Goal: Participate in discussion: Engage in conversation with other users on a specific topic

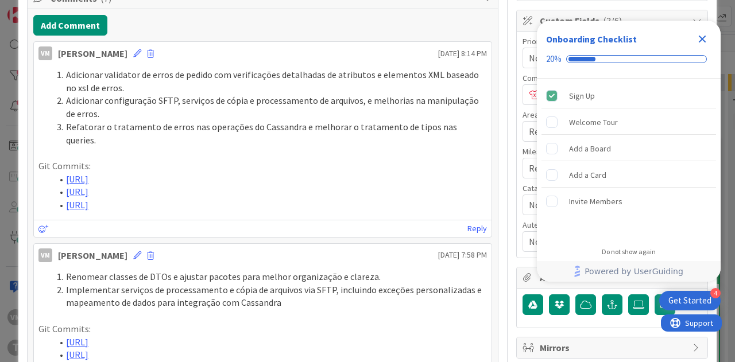
scroll to position [30, 0]
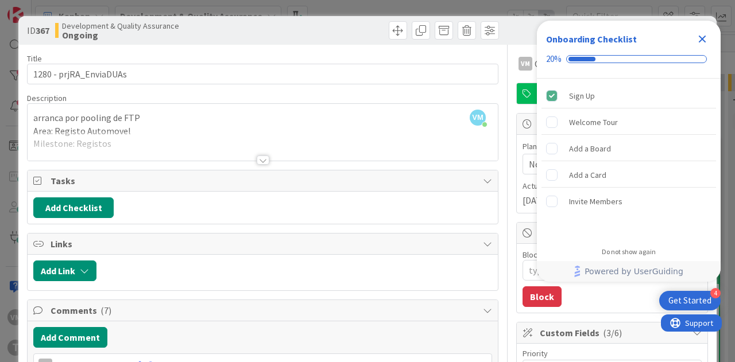
click at [702, 44] on icon "Close Checklist" at bounding box center [703, 39] width 14 height 14
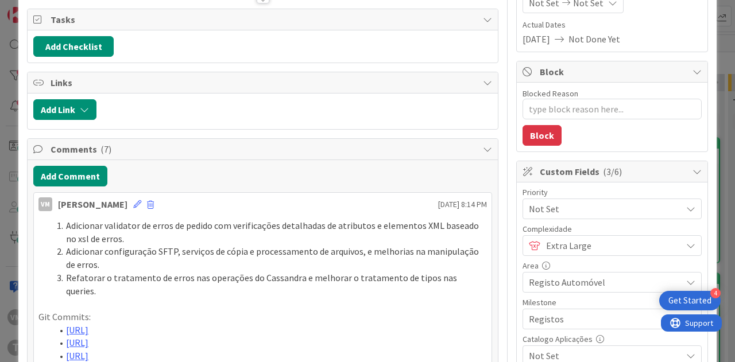
scroll to position [172, 0]
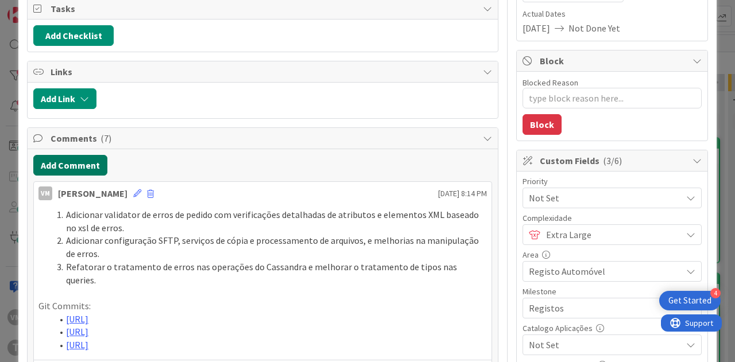
click at [84, 162] on button "Add Comment" at bounding box center [70, 165] width 74 height 21
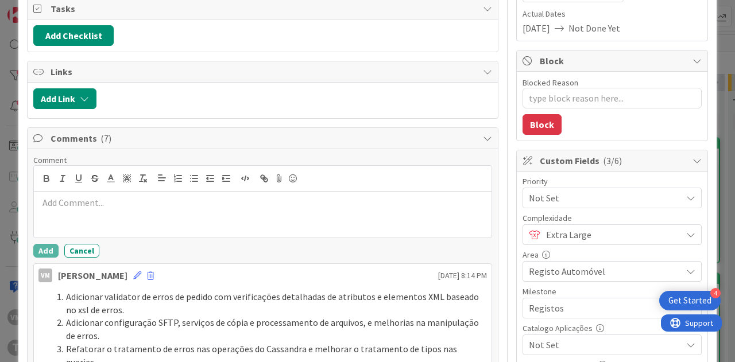
type textarea "x"
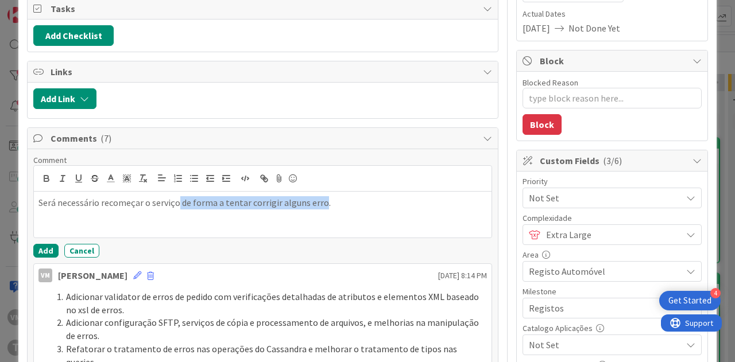
click at [174, 199] on p "Será necessário recomeçar o serviço de forma a tentar corrigir alguns erro." at bounding box center [262, 202] width 449 height 13
click at [53, 252] on button "Add" at bounding box center [45, 251] width 25 height 14
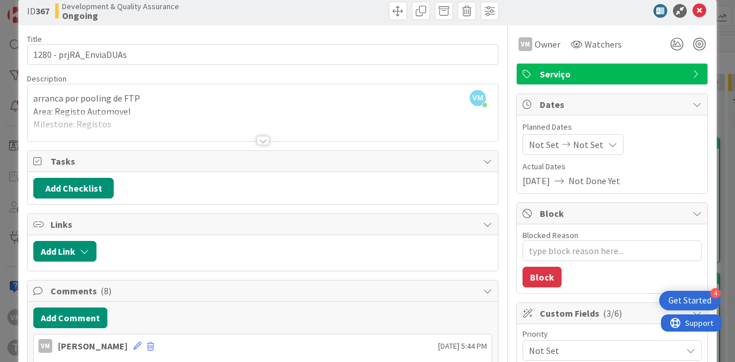
scroll to position [0, 0]
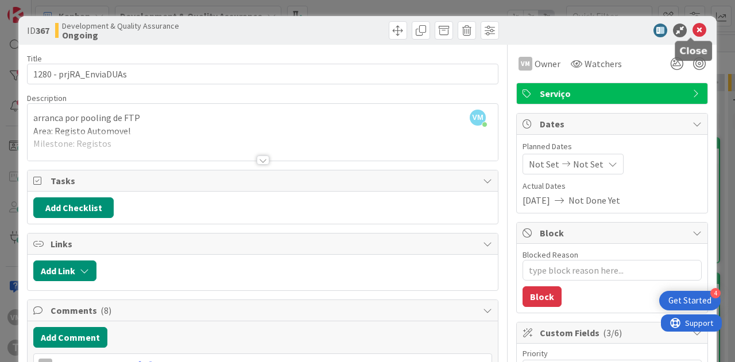
click at [693, 30] on icon at bounding box center [700, 31] width 14 height 14
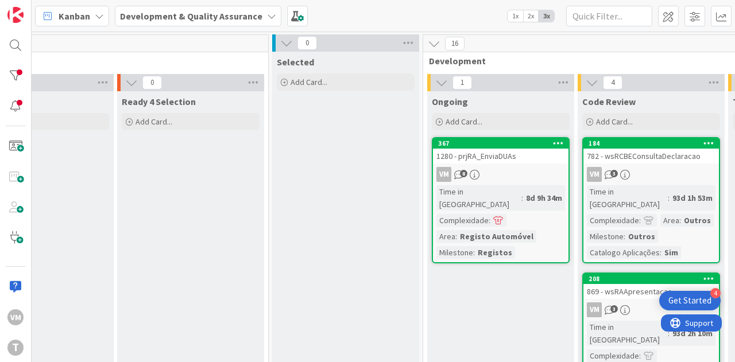
click at [523, 160] on div "1280 - prjRA_EnviaDUAs" at bounding box center [501, 156] width 136 height 15
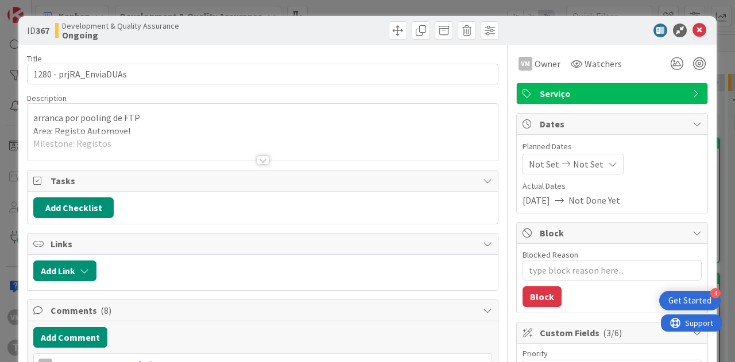
type textarea "x"
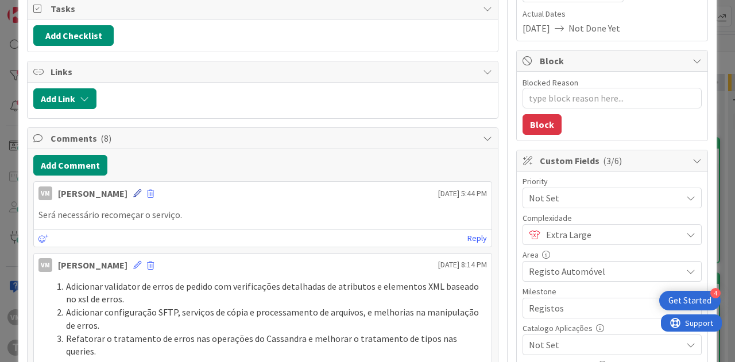
click at [133, 190] on icon at bounding box center [137, 194] width 8 height 8
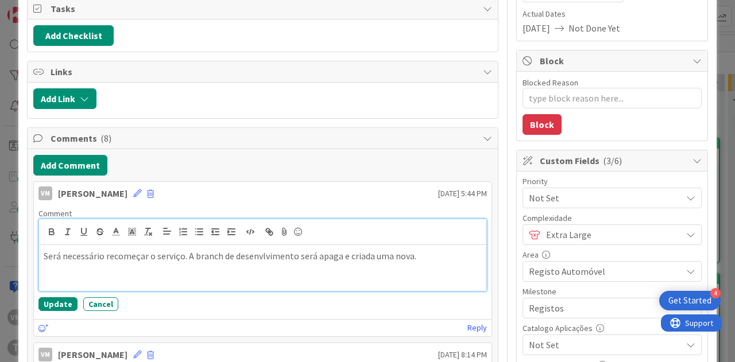
click at [258, 256] on p "Será necessário recomeçar o serviço. A branch de desenvlvimento será apaga e cr…" at bounding box center [263, 256] width 438 height 13
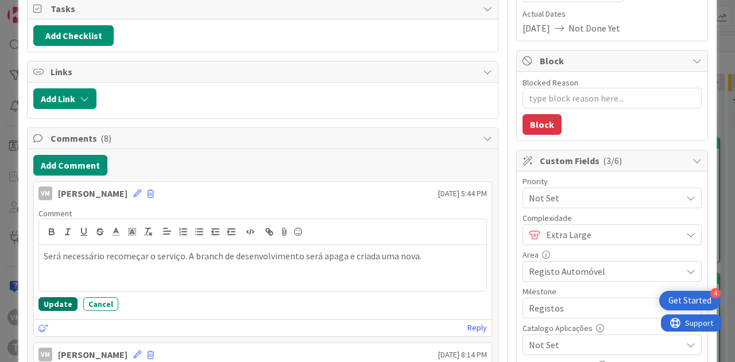
click at [67, 299] on button "Update" at bounding box center [57, 305] width 39 height 14
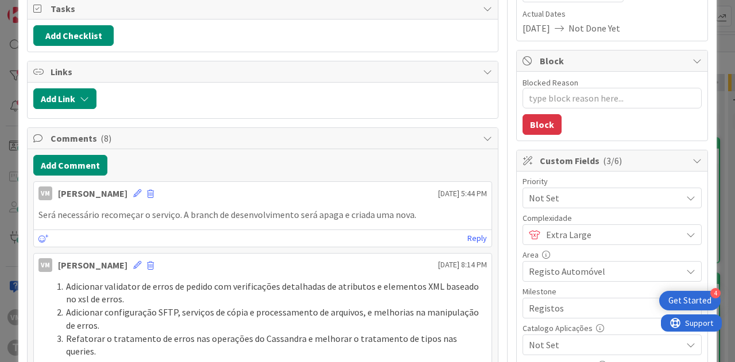
type textarea "x"
